Goal: Task Accomplishment & Management: Manage account settings

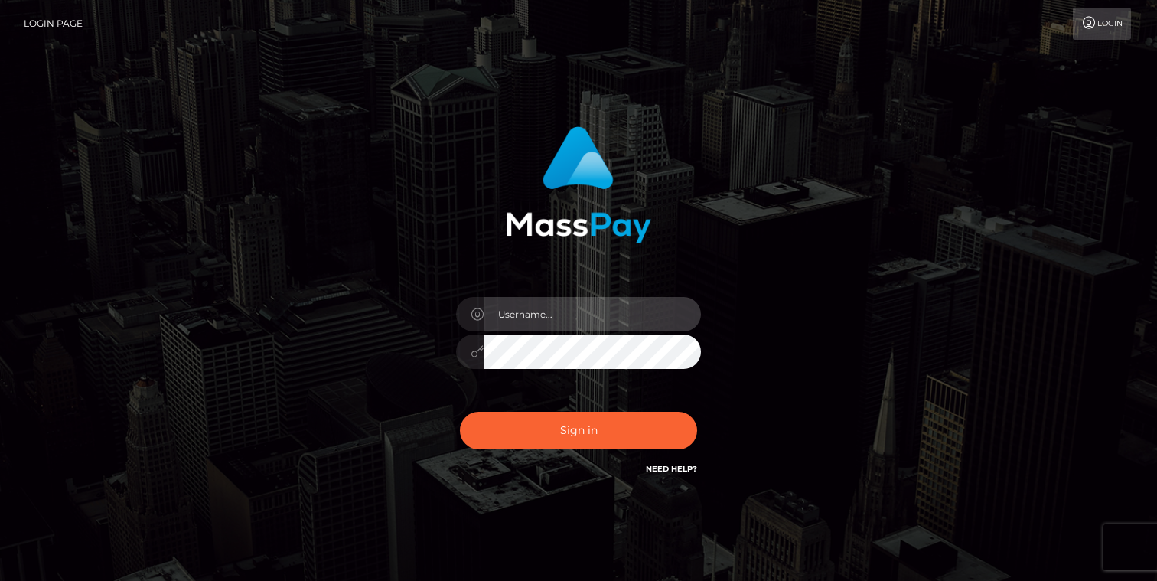
click at [516, 314] on input "text" at bounding box center [592, 314] width 217 height 34
type input "meuwisz@gmail.com"
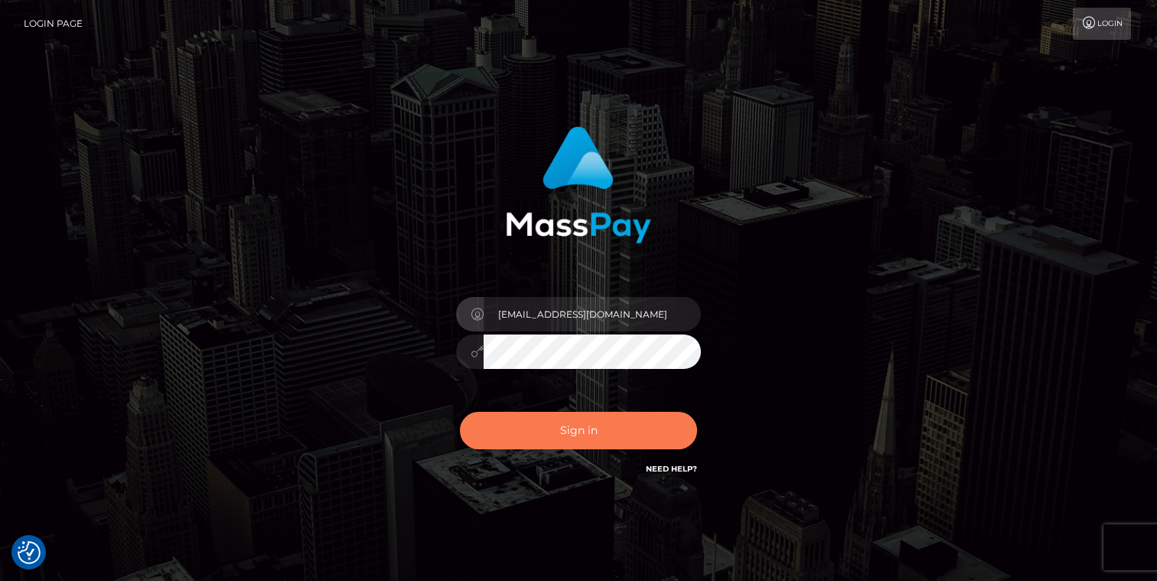
click at [618, 439] on button "Sign in" at bounding box center [578, 430] width 237 height 37
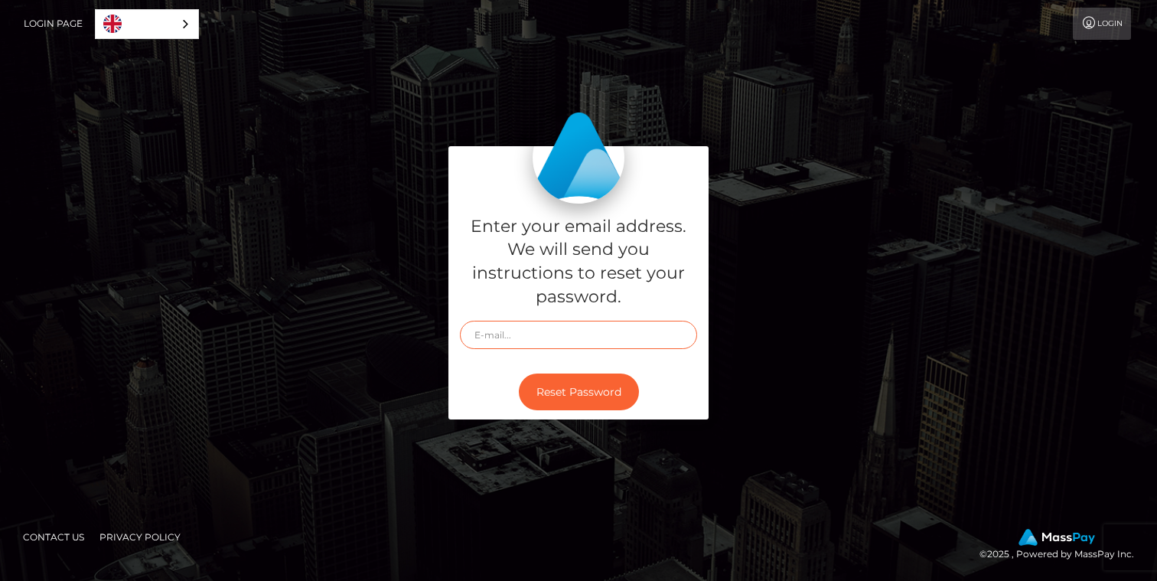
click at [610, 339] on input "text" at bounding box center [578, 335] width 237 height 28
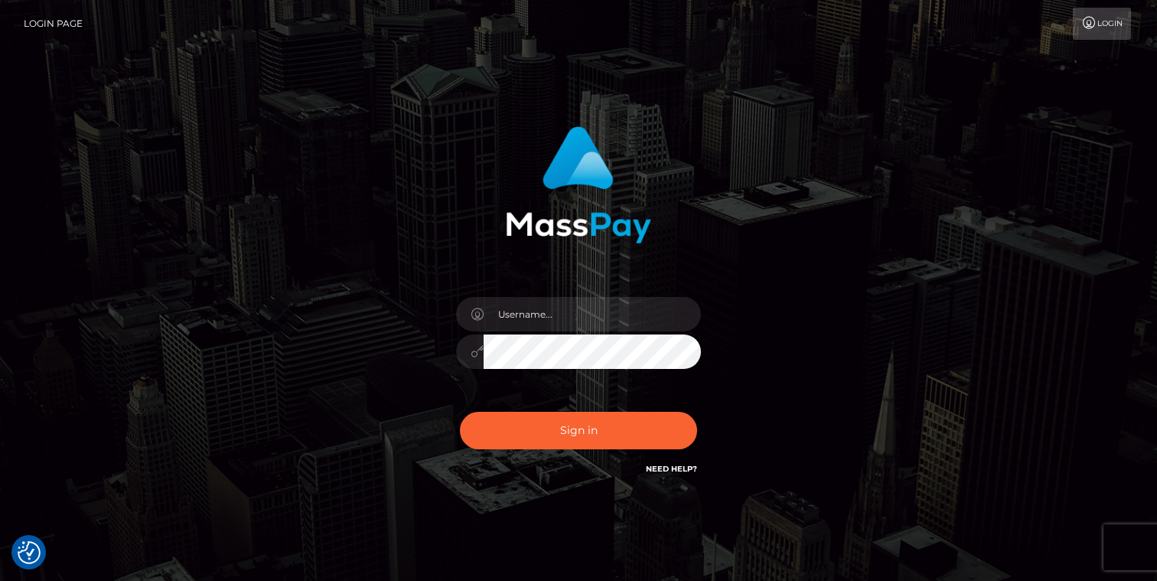
click at [585, 332] on div at bounding box center [579, 343] width 268 height 117
click at [581, 322] on input "text" at bounding box center [592, 314] width 217 height 34
type input "[EMAIL_ADDRESS][DOMAIN_NAME]"
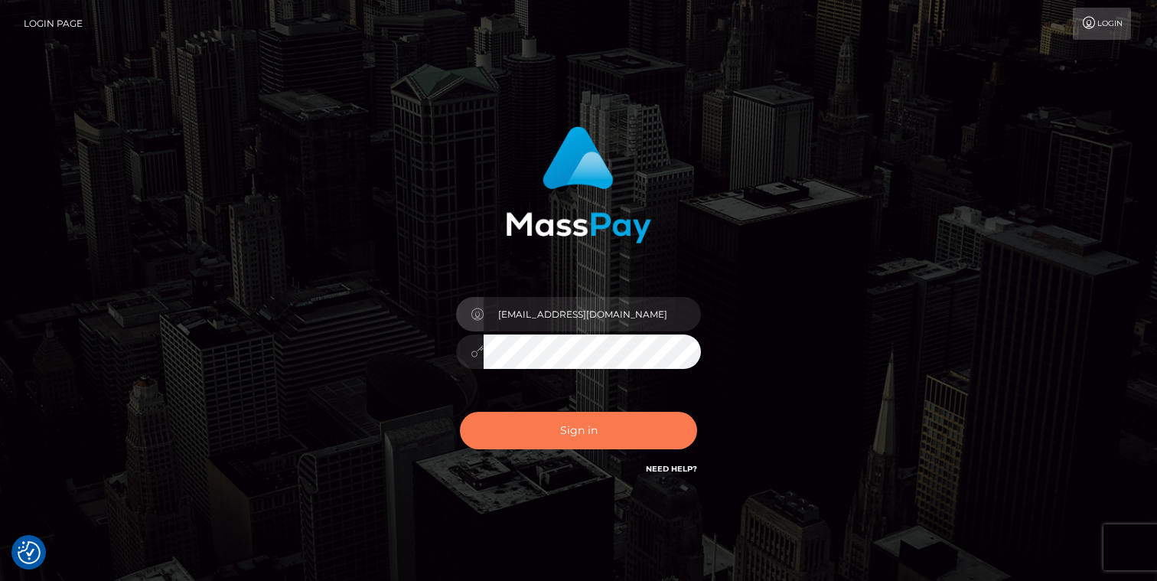
click at [608, 420] on button "Sign in" at bounding box center [578, 430] width 237 height 37
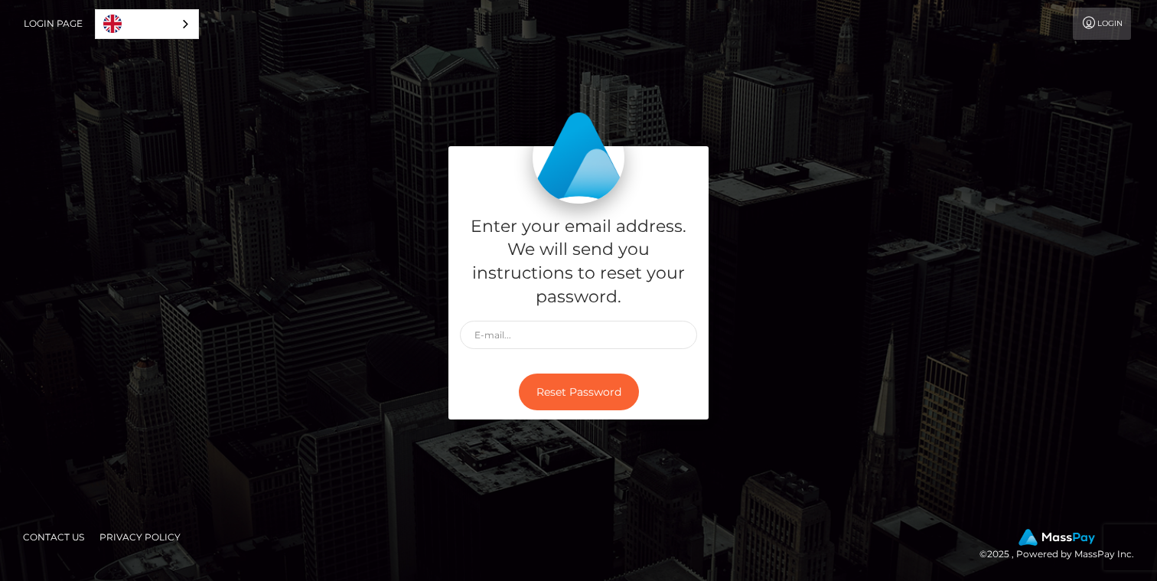
click at [61, 28] on link "Login Page" at bounding box center [53, 24] width 59 height 32
